Goal: Navigation & Orientation: Find specific page/section

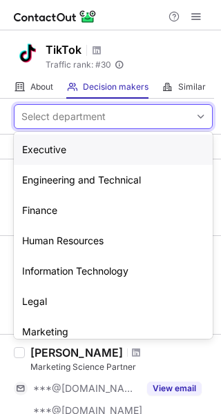
click at [120, 117] on div "Select department" at bounding box center [102, 117] width 175 height 22
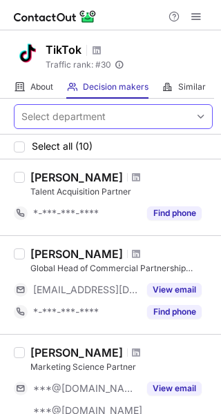
click at [120, 117] on div "Select department" at bounding box center [102, 117] width 175 height 22
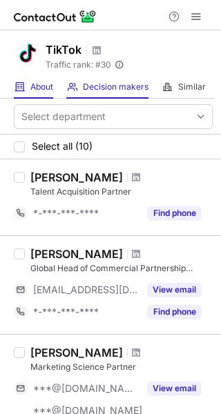
click at [44, 93] on div "About About Company" at bounding box center [33, 87] width 39 height 23
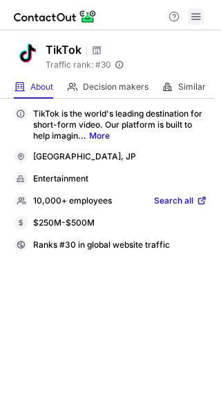
click at [199, 22] on span at bounding box center [196, 16] width 11 height 11
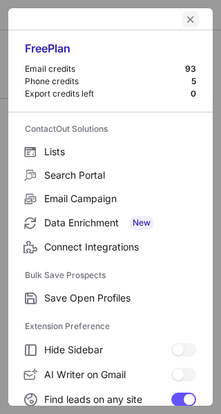
click at [185, 21] on span "left-button" at bounding box center [190, 19] width 11 height 11
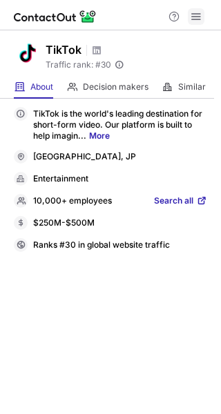
click at [199, 15] on span at bounding box center [196, 16] width 11 height 11
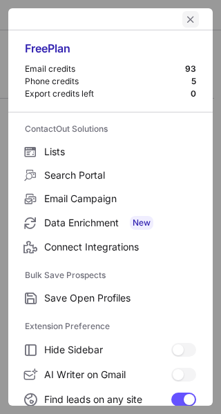
click at [185, 17] on span "left-button" at bounding box center [190, 19] width 11 height 11
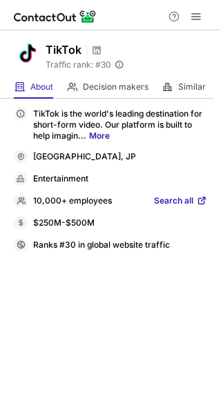
click at [148, 20] on div "Help & Support" at bounding box center [110, 15] width 221 height 30
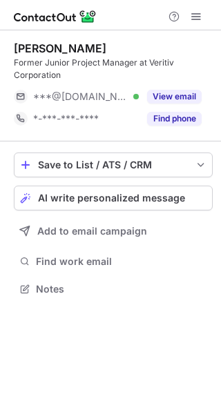
scroll to position [280, 221]
